Goal: Use online tool/utility: Use online tool/utility

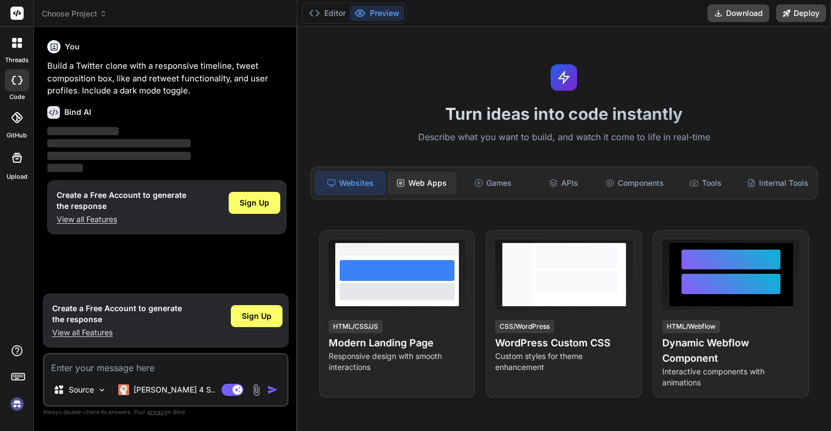
click at [417, 185] on div "Web Apps" at bounding box center [422, 183] width 69 height 23
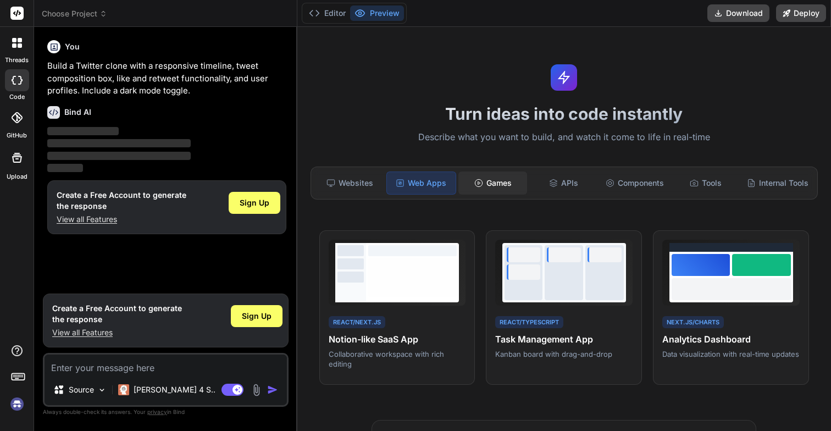
click at [471, 184] on div "Games" at bounding box center [493, 183] width 69 height 23
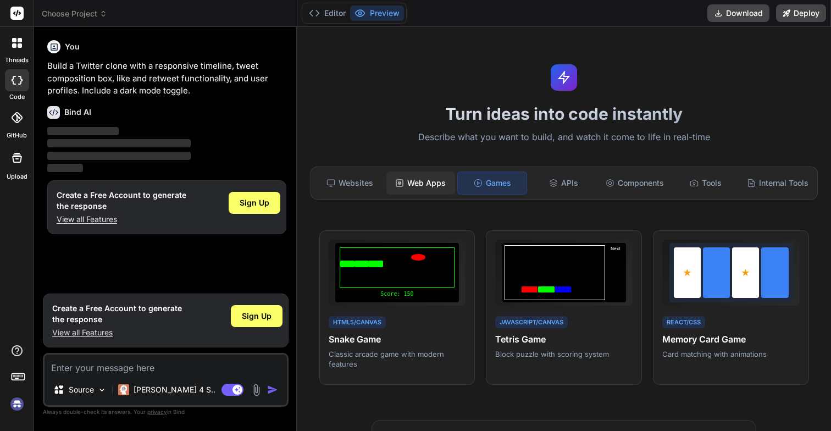
click at [426, 181] on div "Web Apps" at bounding box center [420, 183] width 69 height 23
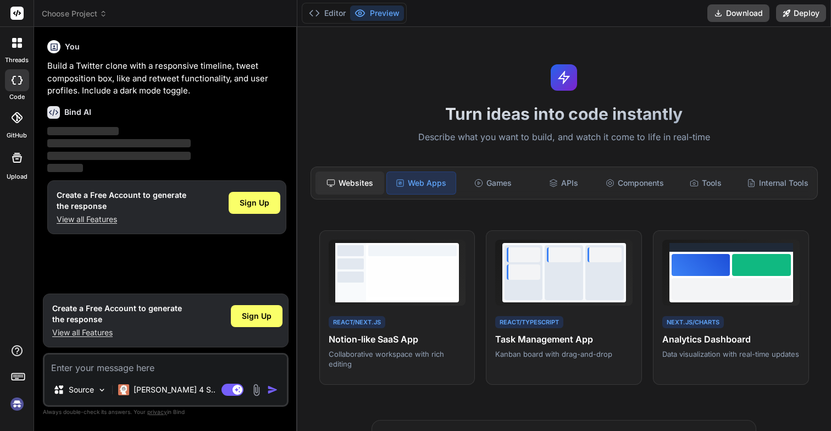
click at [360, 186] on div "Websites" at bounding box center [350, 183] width 69 height 23
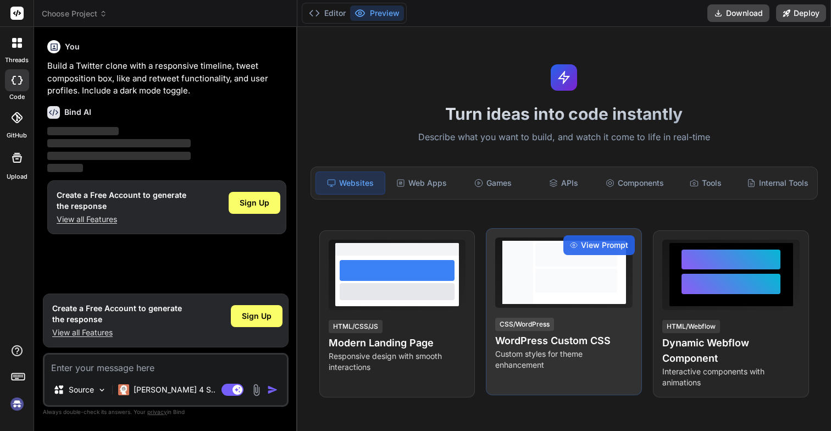
click at [538, 275] on div at bounding box center [576, 281] width 82 height 24
click at [599, 241] on span "View Prompt" at bounding box center [604, 245] width 47 height 11
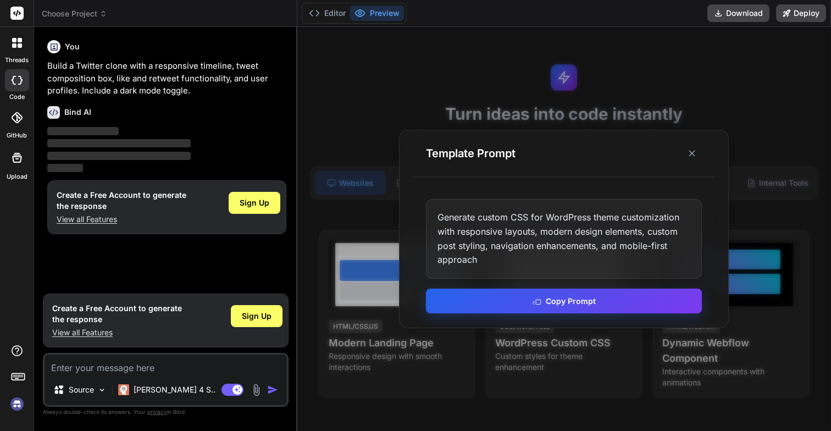
click at [537, 304] on icon at bounding box center [537, 300] width 9 height 9
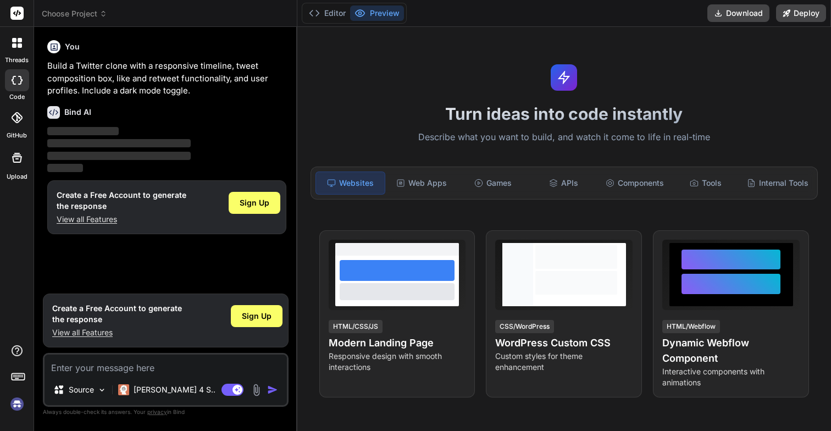
click at [83, 76] on p "Build a Twitter clone with a responsive timeline, tweet composition box, like a…" at bounding box center [166, 78] width 239 height 37
click at [13, 82] on icon at bounding box center [14, 80] width 4 height 9
type textarea "x"
click at [105, 64] on p "Build a Twitter clone with a responsive timeline, tweet composition box, like a…" at bounding box center [166, 78] width 239 height 37
click at [102, 70] on p "Build a Twitter clone with a responsive timeline, tweet composition box, like a…" at bounding box center [166, 78] width 239 height 37
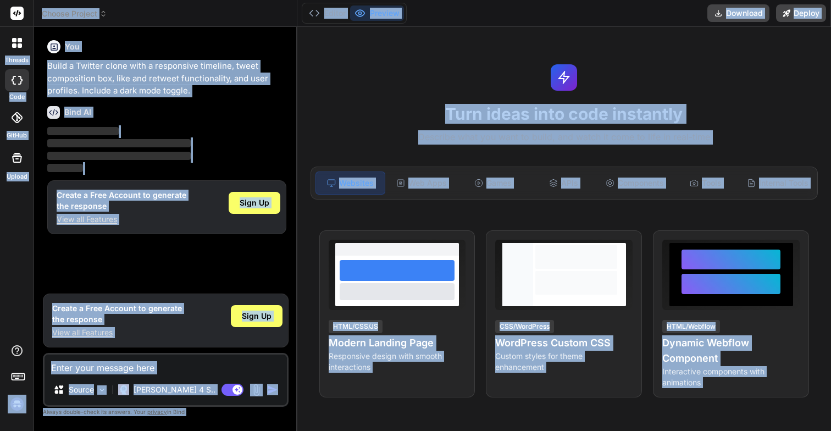
click at [102, 70] on p "Build a Twitter clone with a responsive timeline, tweet composition box, like a…" at bounding box center [166, 78] width 239 height 37
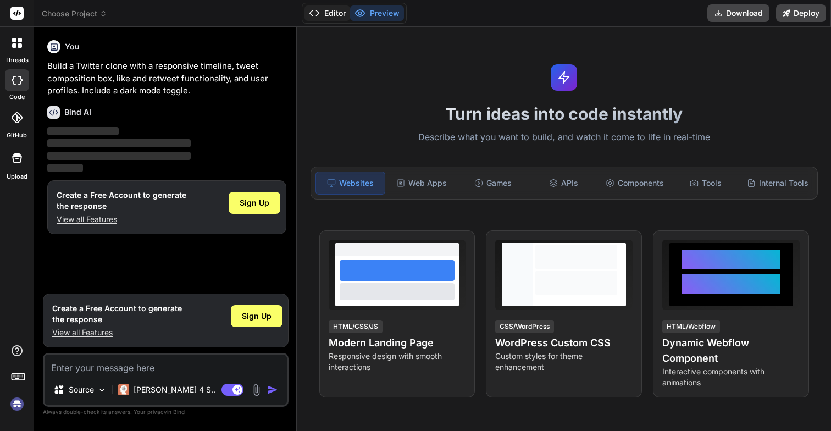
click at [329, 11] on button "Editor" at bounding box center [328, 12] width 46 height 15
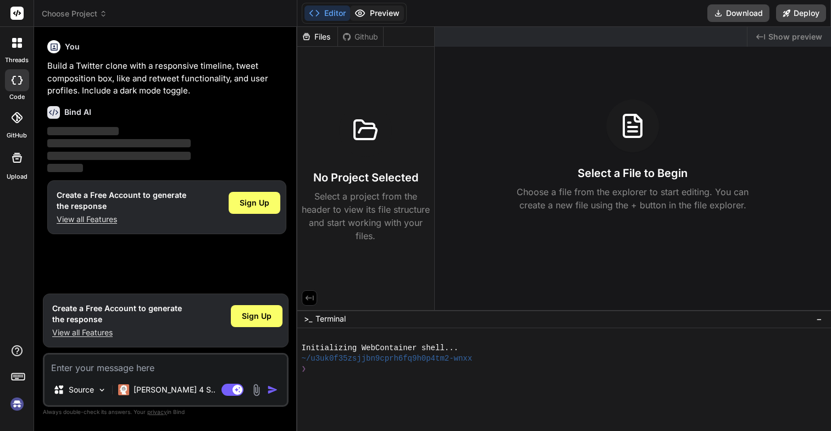
click at [380, 9] on button "Preview" at bounding box center [377, 12] width 54 height 15
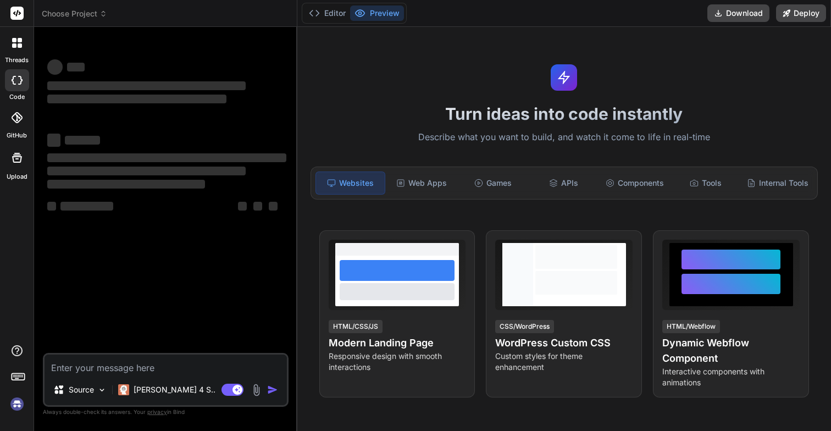
type textarea "x"
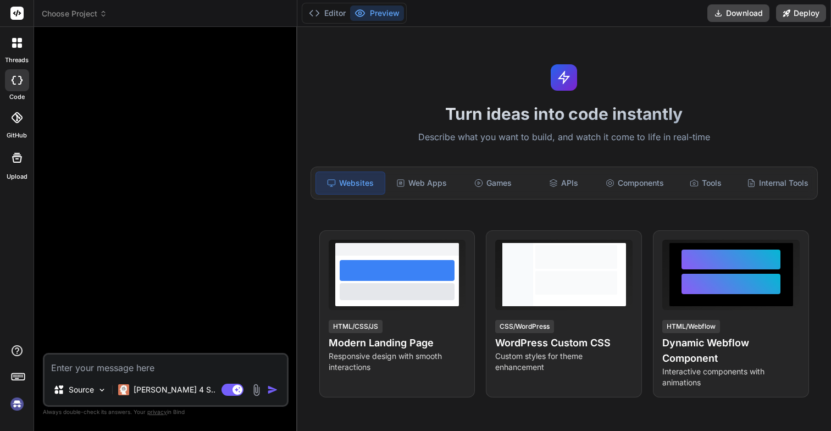
type textarea "Generate custom CSS for WordPress theme customization with responsive layouts, …"
type textarea "x"
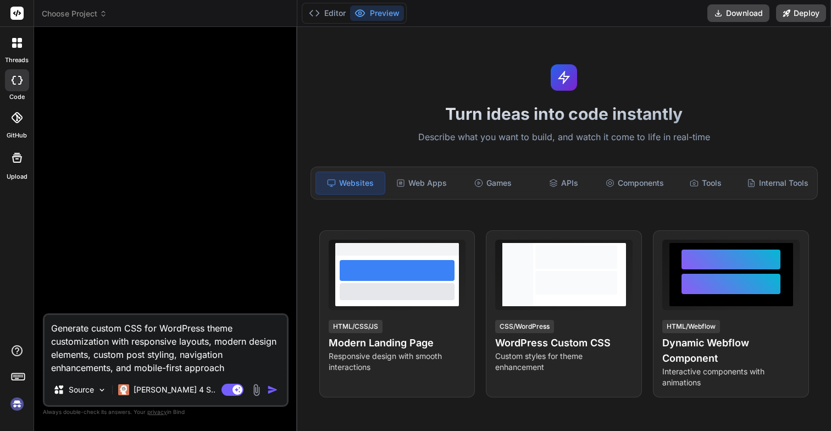
type textarea "Generate custom CSS for WordPress theme customization with responsive layouts, …"
click at [272, 390] on img "button" at bounding box center [272, 389] width 11 height 11
type textarea "x"
